Goal: Browse casually: Explore the website without a specific task or goal

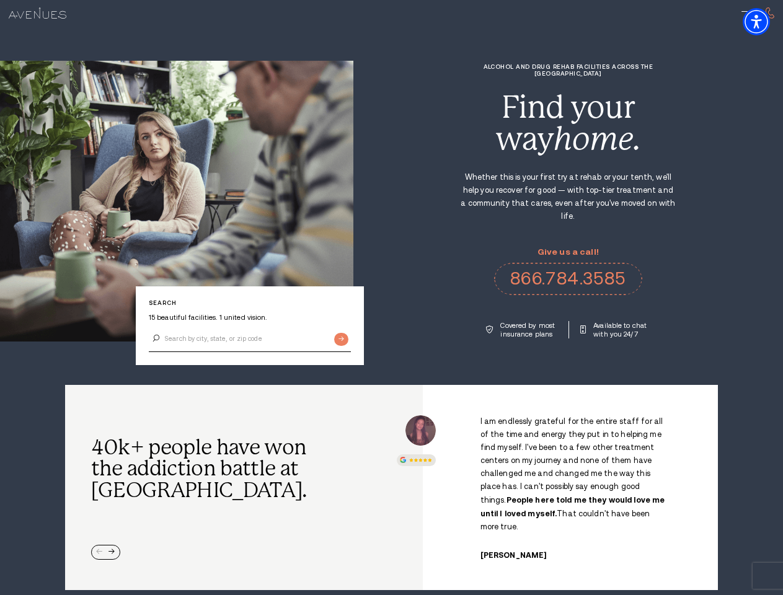
click at [391, 298] on div "Alcohol and Drug Rehab Facilities across the [GEOGRAPHIC_DATA] Find your way ho…" at bounding box center [569, 200] width 430 height 275
click at [767, 22] on img "Accessibility Menu" at bounding box center [756, 21] width 27 height 27
